Goal: Find specific page/section: Find specific page/section

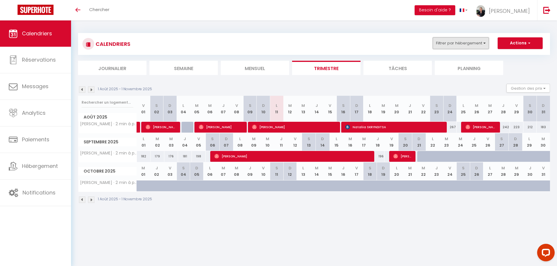
click at [475, 43] on button "Filtrer par hébergement" at bounding box center [461, 43] width 56 height 12
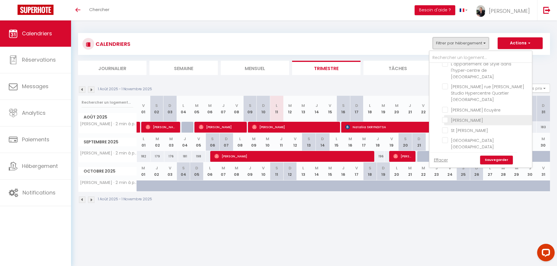
scroll to position [146, 0]
click at [442, 158] on link "Effacer" at bounding box center [441, 160] width 14 height 6
checkbox input "false"
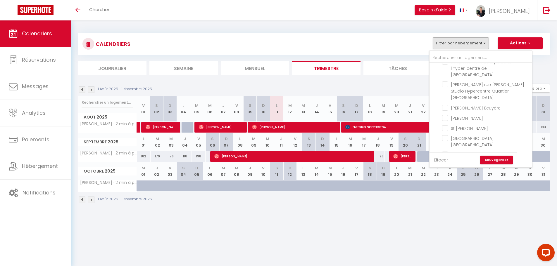
checkbox input "false"
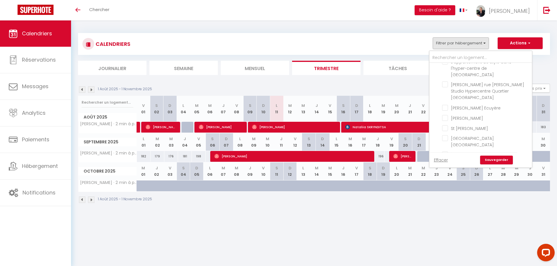
checkbox input "false"
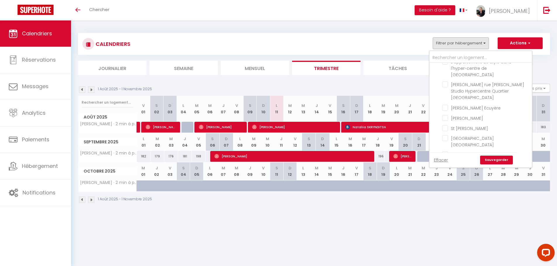
checkbox input "false"
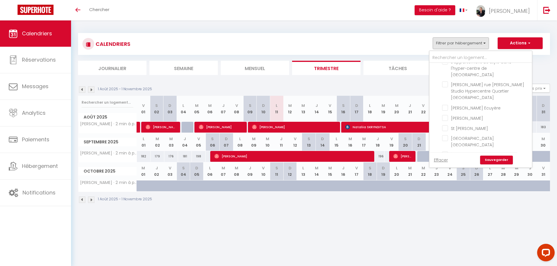
checkbox input "false"
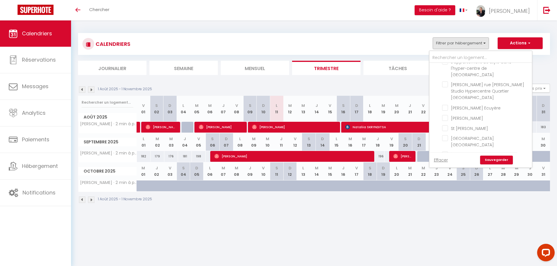
checkbox input "false"
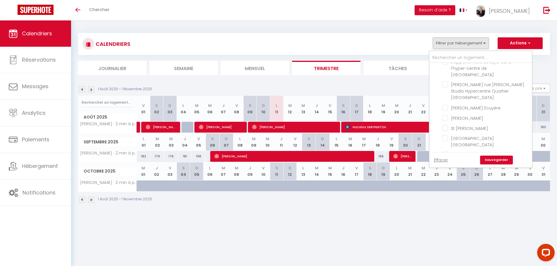
checkbox input "false"
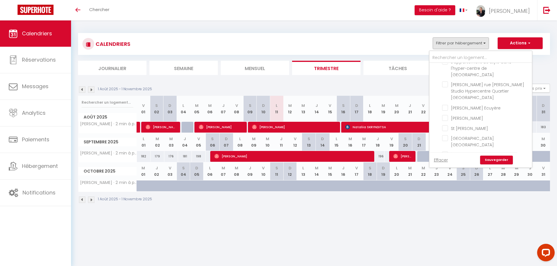
checkbox input "false"
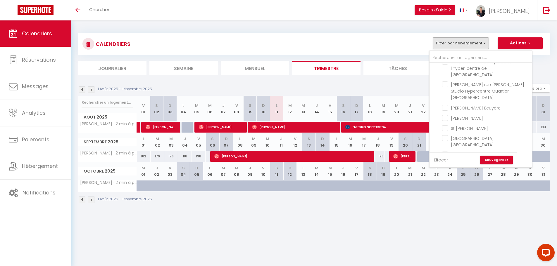
checkbox input "false"
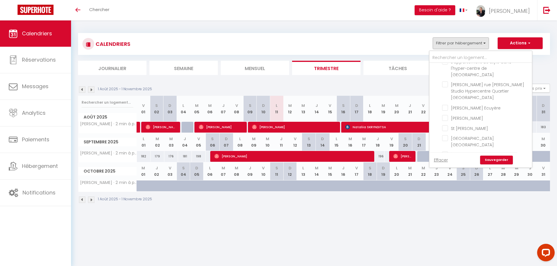
checkbox input "false"
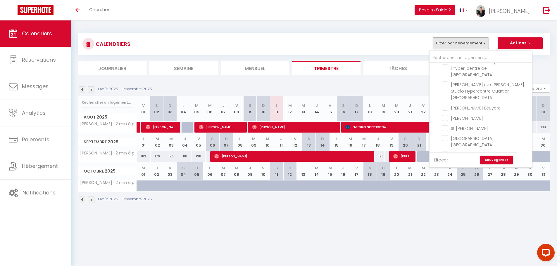
checkbox input "false"
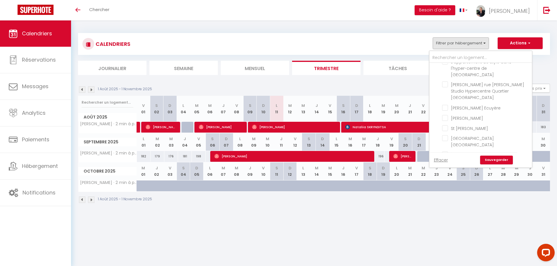
checkbox input "false"
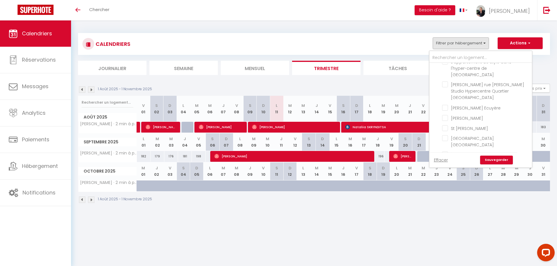
checkbox input "false"
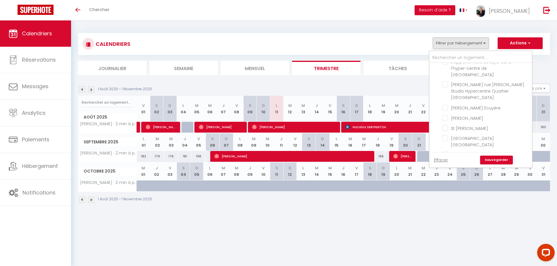
checkbox input "false"
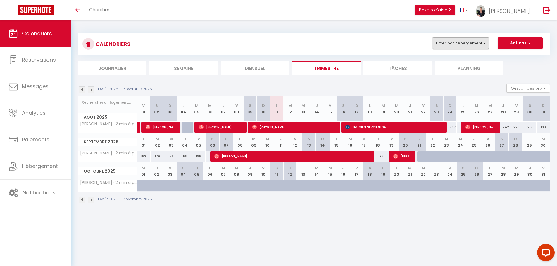
click at [462, 46] on button "Filtrer par hébergement" at bounding box center [461, 43] width 56 height 12
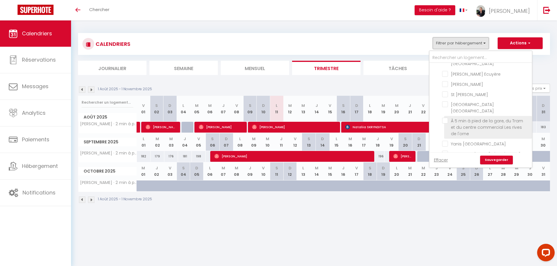
scroll to position [182, 0]
click at [447, 116] on input "À 5 min à pied de la gare, du Tram et du centre commercial Les rives de l'orne" at bounding box center [486, 119] width 88 height 6
checkbox input "true"
checkbox input "false"
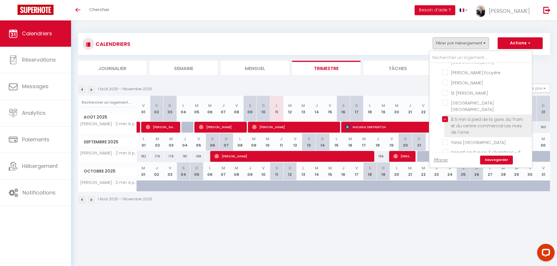
checkbox input "false"
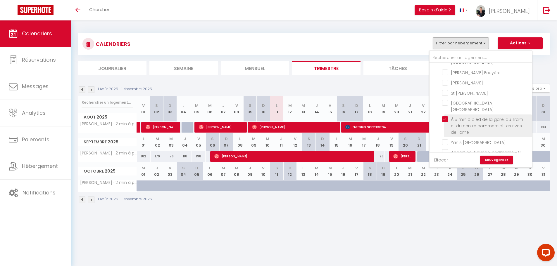
checkbox input "false"
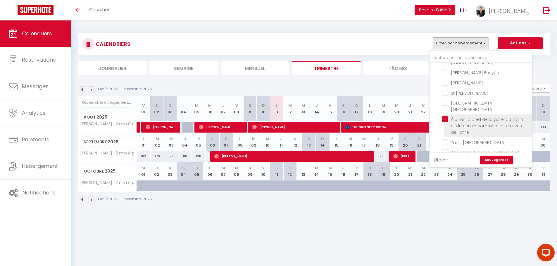
checkbox input "false"
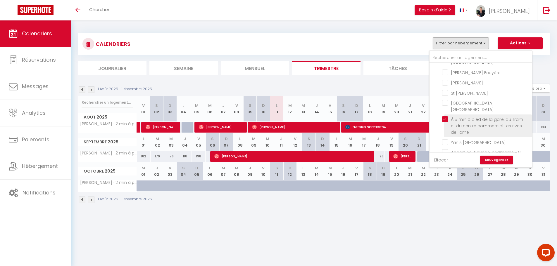
checkbox input "false"
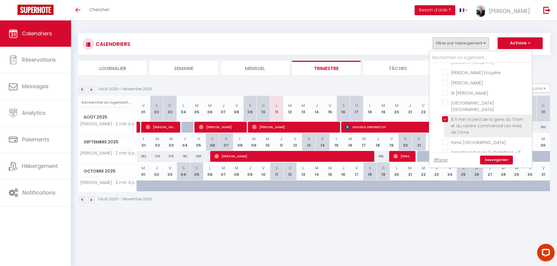
checkbox input "false"
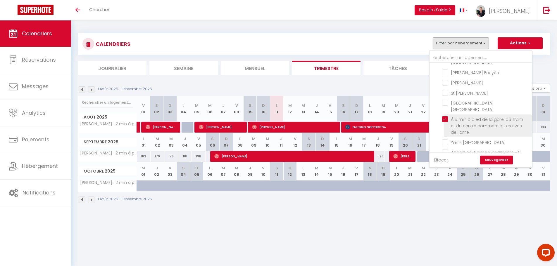
checkbox input "false"
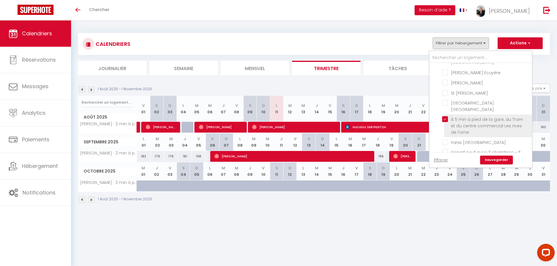
checkbox input "false"
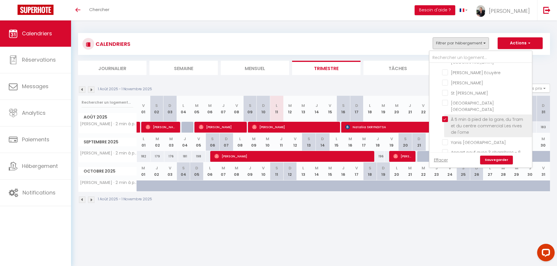
checkbox input "false"
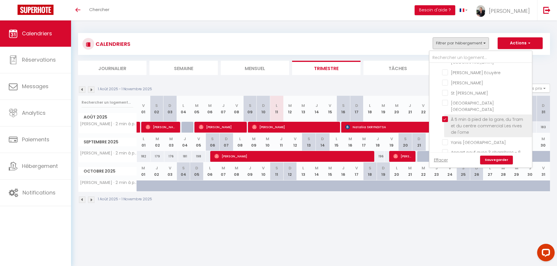
checkbox input "false"
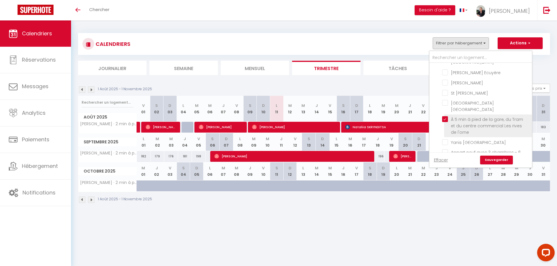
checkbox input "false"
click at [493, 162] on link "Sauvegarder" at bounding box center [496, 160] width 33 height 9
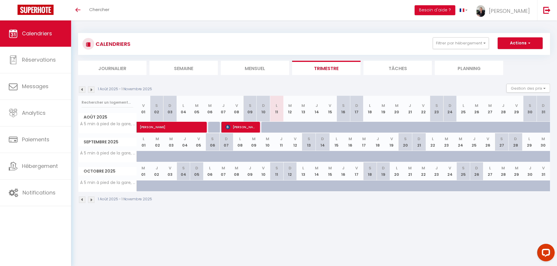
click at [82, 91] on img at bounding box center [82, 90] width 6 height 6
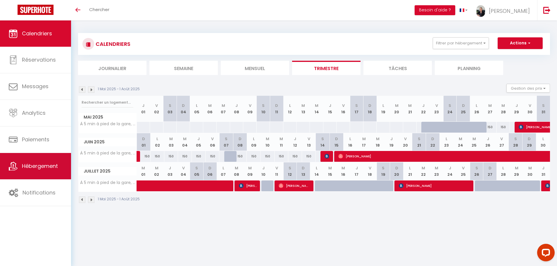
click at [49, 166] on span "Hébergement" at bounding box center [40, 166] width 36 height 7
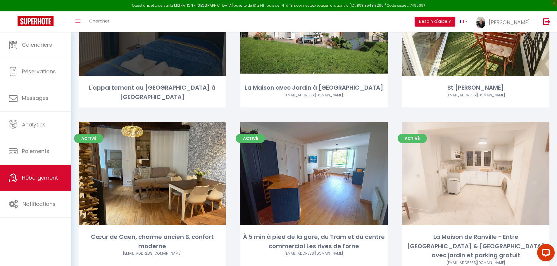
scroll to position [1550, 0]
